Goal: Navigation & Orientation: Understand site structure

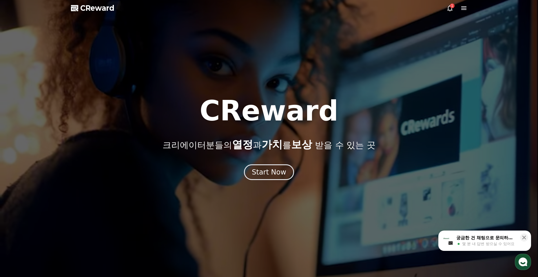
click at [279, 170] on div "Start Now" at bounding box center [269, 171] width 34 height 9
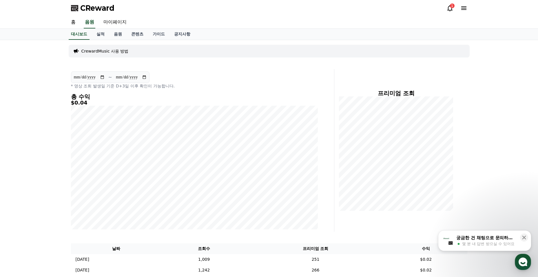
click at [453, 5] on div "1" at bounding box center [452, 5] width 5 height 5
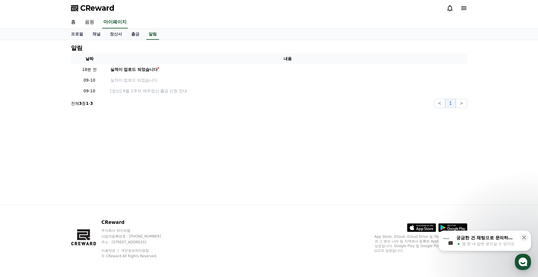
click at [181, 72] on link "실적이 업로드 되었습니다" at bounding box center [287, 69] width 355 height 6
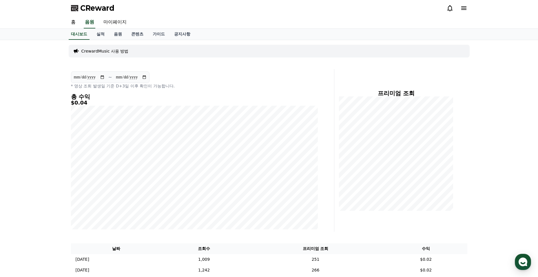
click at [77, 30] on link "대시보드" at bounding box center [79, 34] width 21 height 11
click at [105, 35] on link "실적" at bounding box center [100, 34] width 17 height 11
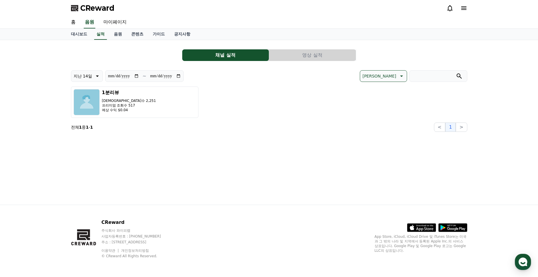
click at [117, 32] on link "음원" at bounding box center [117, 34] width 17 height 11
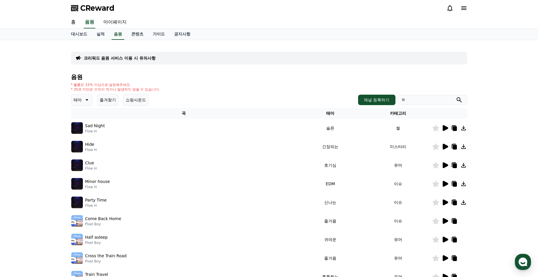
click at [138, 32] on link "콘텐츠" at bounding box center [137, 34] width 21 height 11
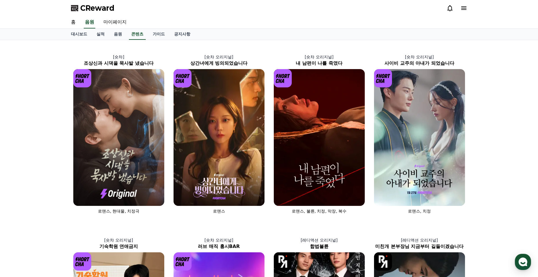
click at [117, 33] on link "음원" at bounding box center [117, 34] width 17 height 11
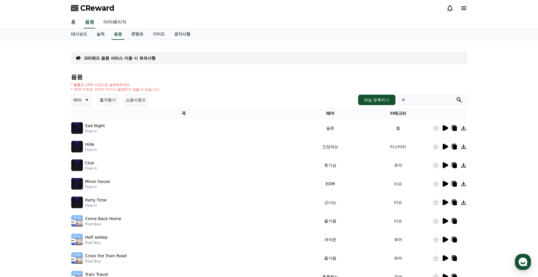
click at [492, 157] on div "크리워드 음원 서비스 이용 시 유의사항 음원 * 볼륨은 15% 이상으로 설정해주세요. * 35초 미만은 수익이 적거나 발생하지 않을 수 있습니…" at bounding box center [269, 180] width 538 height 280
click at [103, 34] on link "실적" at bounding box center [100, 34] width 17 height 11
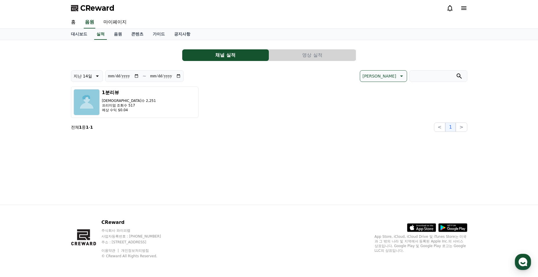
click at [79, 36] on link "대시보드" at bounding box center [79, 34] width 26 height 11
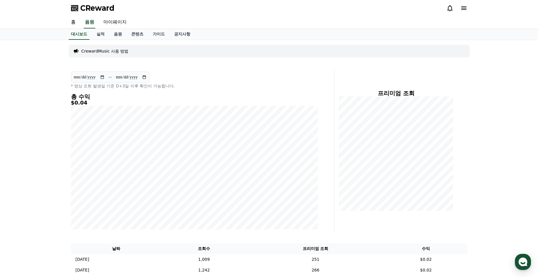
click at [77, 22] on link "홈" at bounding box center [73, 22] width 14 height 12
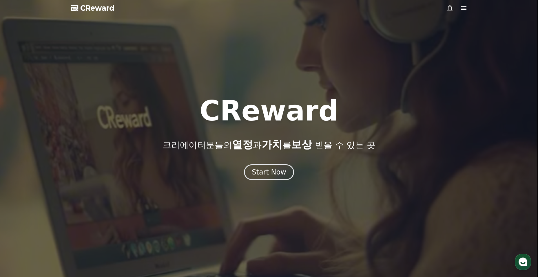
click at [273, 168] on div "Start Now" at bounding box center [269, 171] width 34 height 9
